Goal: Information Seeking & Learning: Compare options

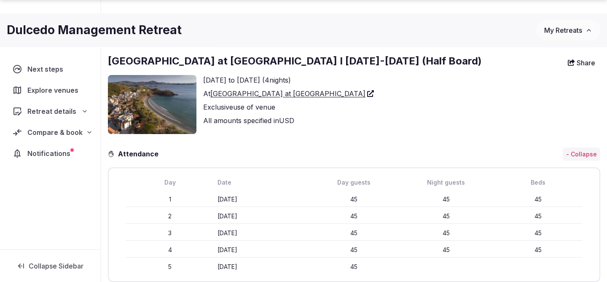
scroll to position [83, 0]
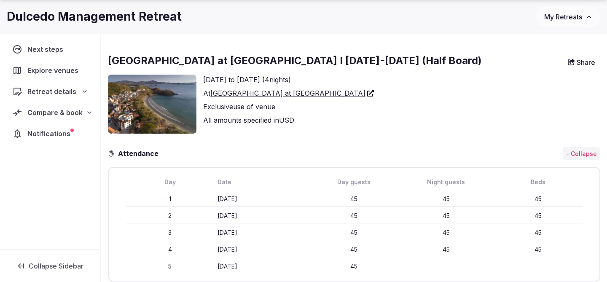
click at [154, 108] on img at bounding box center [152, 104] width 89 height 59
click at [243, 90] on link "[GEOGRAPHIC_DATA] at [GEOGRAPHIC_DATA]" at bounding box center [292, 93] width 164 height 10
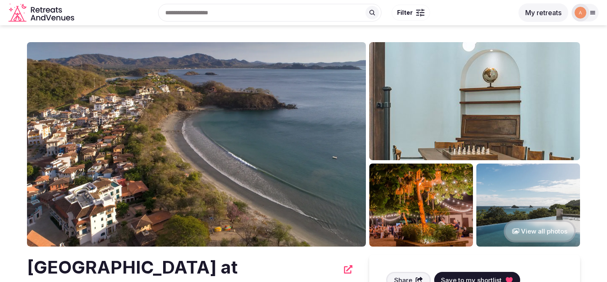
click at [237, 153] on img at bounding box center [196, 144] width 339 height 205
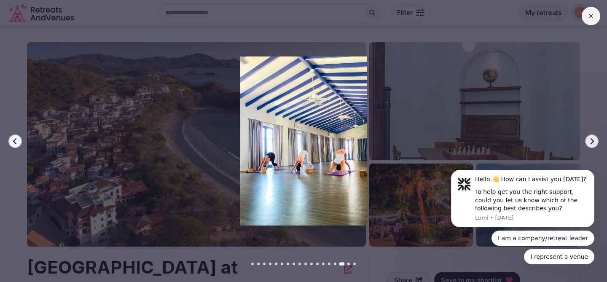
click at [587, 14] on button at bounding box center [591, 16] width 19 height 19
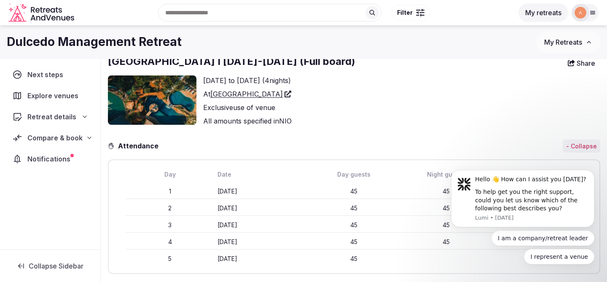
scroll to position [82, 0]
click at [245, 94] on link "TreeCasa Hotel & Resort" at bounding box center [250, 94] width 81 height 10
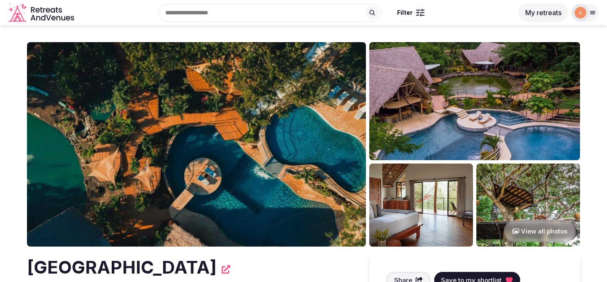
click at [444, 110] on img at bounding box center [475, 101] width 211 height 118
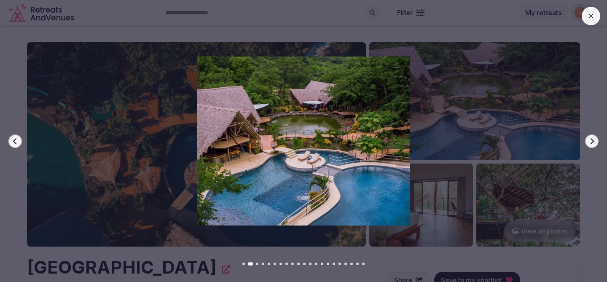
click at [591, 143] on icon "button" at bounding box center [592, 141] width 7 height 7
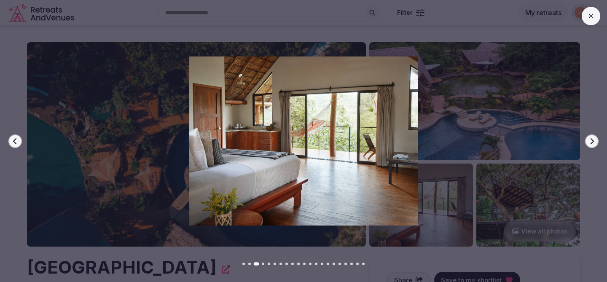
click at [591, 143] on icon "button" at bounding box center [592, 141] width 7 height 7
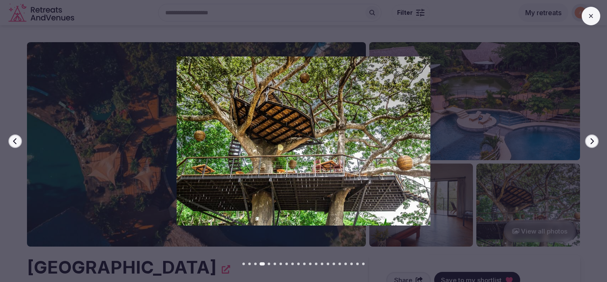
click at [591, 143] on icon "button" at bounding box center [592, 141] width 7 height 7
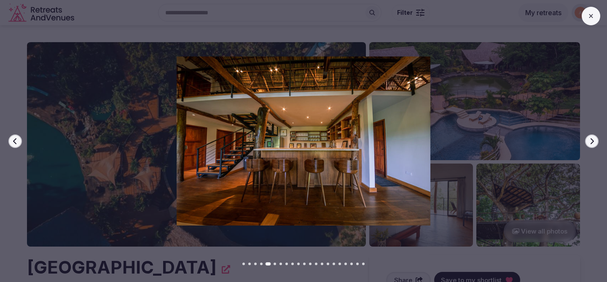
click at [591, 143] on icon "button" at bounding box center [592, 141] width 7 height 7
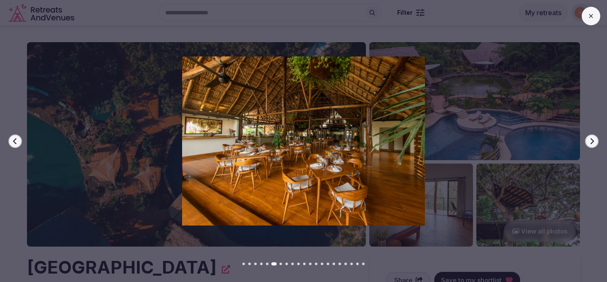
click at [591, 143] on icon "button" at bounding box center [592, 141] width 7 height 7
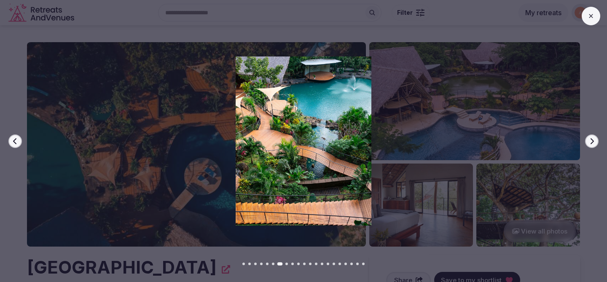
click at [591, 143] on icon "button" at bounding box center [592, 141] width 7 height 7
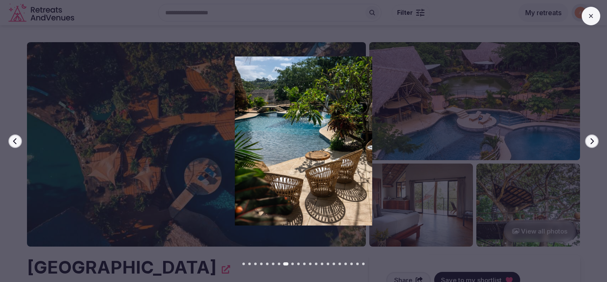
click at [592, 14] on icon at bounding box center [591, 16] width 7 height 7
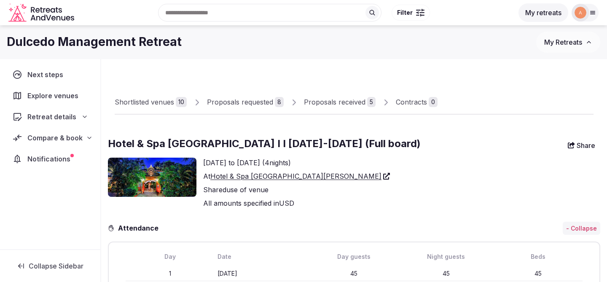
click at [284, 173] on link "Hotel & Spa [GEOGRAPHIC_DATA][PERSON_NAME]" at bounding box center [300, 176] width 180 height 10
